Goal: Transaction & Acquisition: Subscribe to service/newsletter

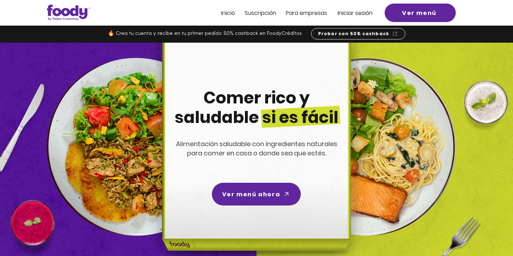
click at [266, 16] on span "Suscripción" at bounding box center [261, 13] width 32 height 8
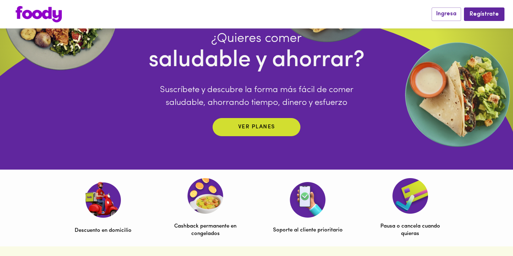
scroll to position [80, 0]
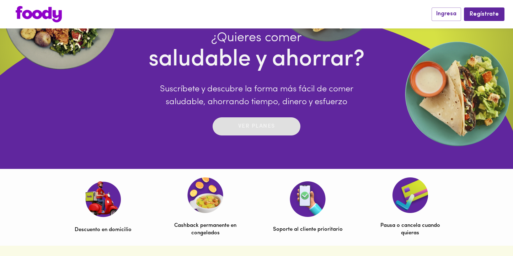
click at [246, 128] on p "Ver planes" at bounding box center [256, 126] width 37 height 8
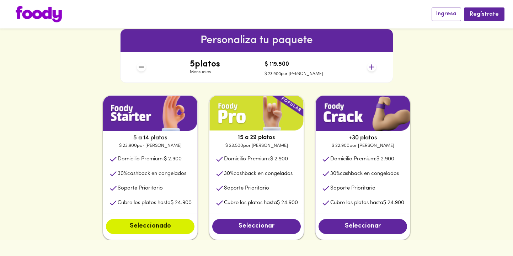
scroll to position [310, 0]
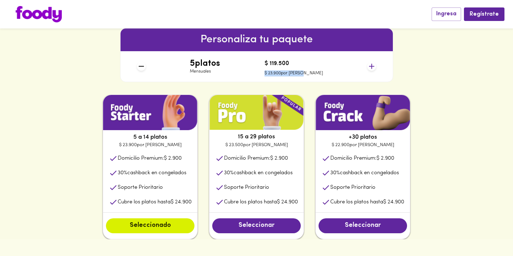
drag, startPoint x: 279, startPoint y: 73, endPoint x: 317, endPoint y: 74, distance: 38.0
click at [317, 74] on div "5 platos Mensuales $ 119.500 $ 23.900 por plato" at bounding box center [256, 66] width 245 height 31
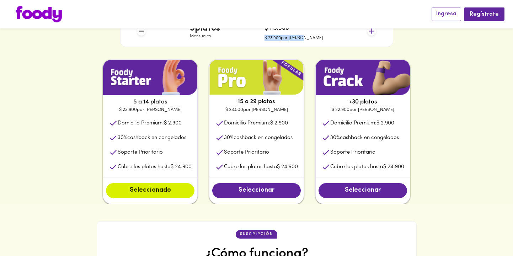
scroll to position [345, 0]
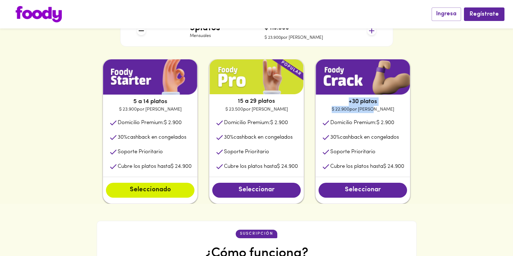
drag, startPoint x: 348, startPoint y: 99, endPoint x: 400, endPoint y: 111, distance: 53.5
click at [400, 111] on div "+30 platos $ 22.900 por plato Domicilio Premium: $ 2.900 30 % cashback en conge…" at bounding box center [362, 131] width 95 height 145
drag, startPoint x: 324, startPoint y: 124, endPoint x: 398, endPoint y: 135, distance: 74.7
click at [398, 135] on ul "Domicilio Premium: $ 2.900 30 % cashback en congelados Soporte Prioritario Cubr…" at bounding box center [363, 145] width 94 height 64
drag, startPoint x: 361, startPoint y: 137, endPoint x: 315, endPoint y: 136, distance: 46.2
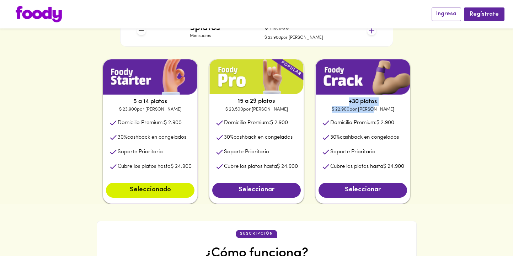
click at [315, 136] on div "5 a 14 platos $ 23.900 por plato Domicilio Premium: $ 2.900 30 % cashback en co…" at bounding box center [257, 131] width 342 height 145
drag, startPoint x: 385, startPoint y: 155, endPoint x: 318, endPoint y: 152, distance: 66.9
click at [318, 152] on li "Soporte Prioritario" at bounding box center [363, 152] width 94 height 15
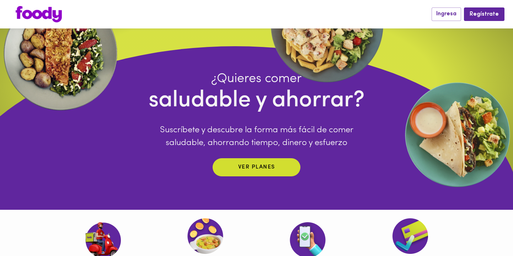
scroll to position [0, 0]
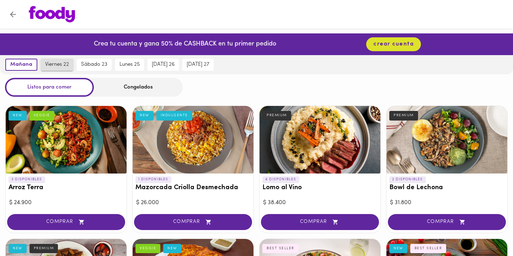
click at [60, 65] on span "viernes 22" at bounding box center [57, 64] width 24 height 6
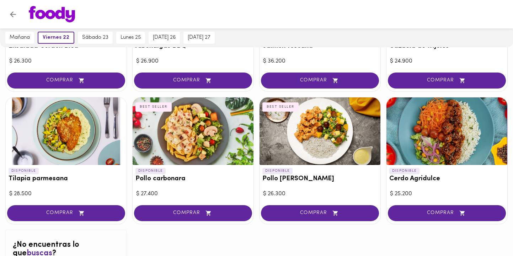
scroll to position [758, 0]
